Goal: Find specific page/section: Find specific page/section

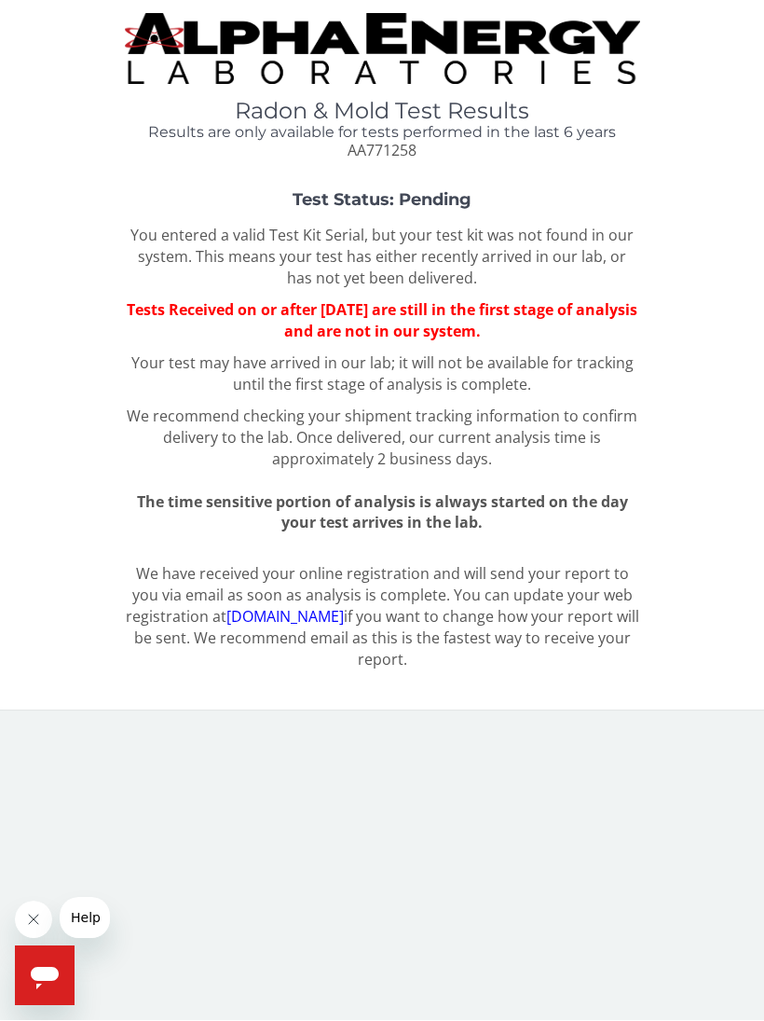
click at [323, 607] on link "[DOMAIN_NAME]" at bounding box center [284, 617] width 117 height 21
